Goal: Information Seeking & Learning: Learn about a topic

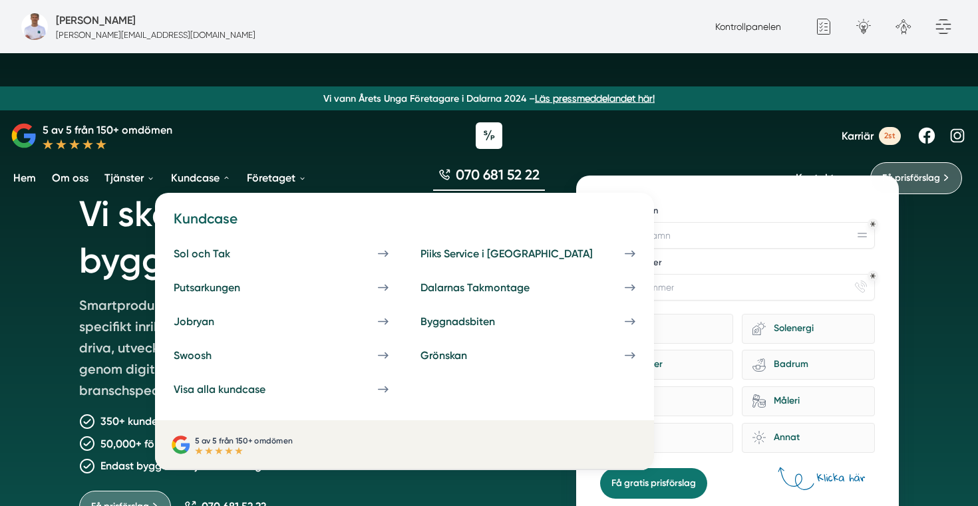
click at [188, 180] on link "Kundcase" at bounding box center [200, 178] width 65 height 34
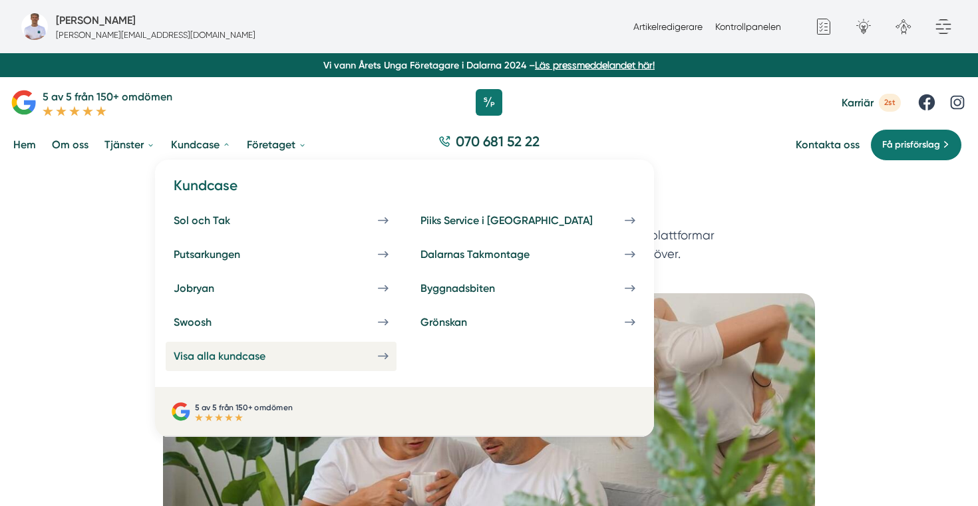
click at [233, 357] on div "Visa alla kundcase" at bounding box center [236, 356] width 124 height 13
